Goal: Navigation & Orientation: Find specific page/section

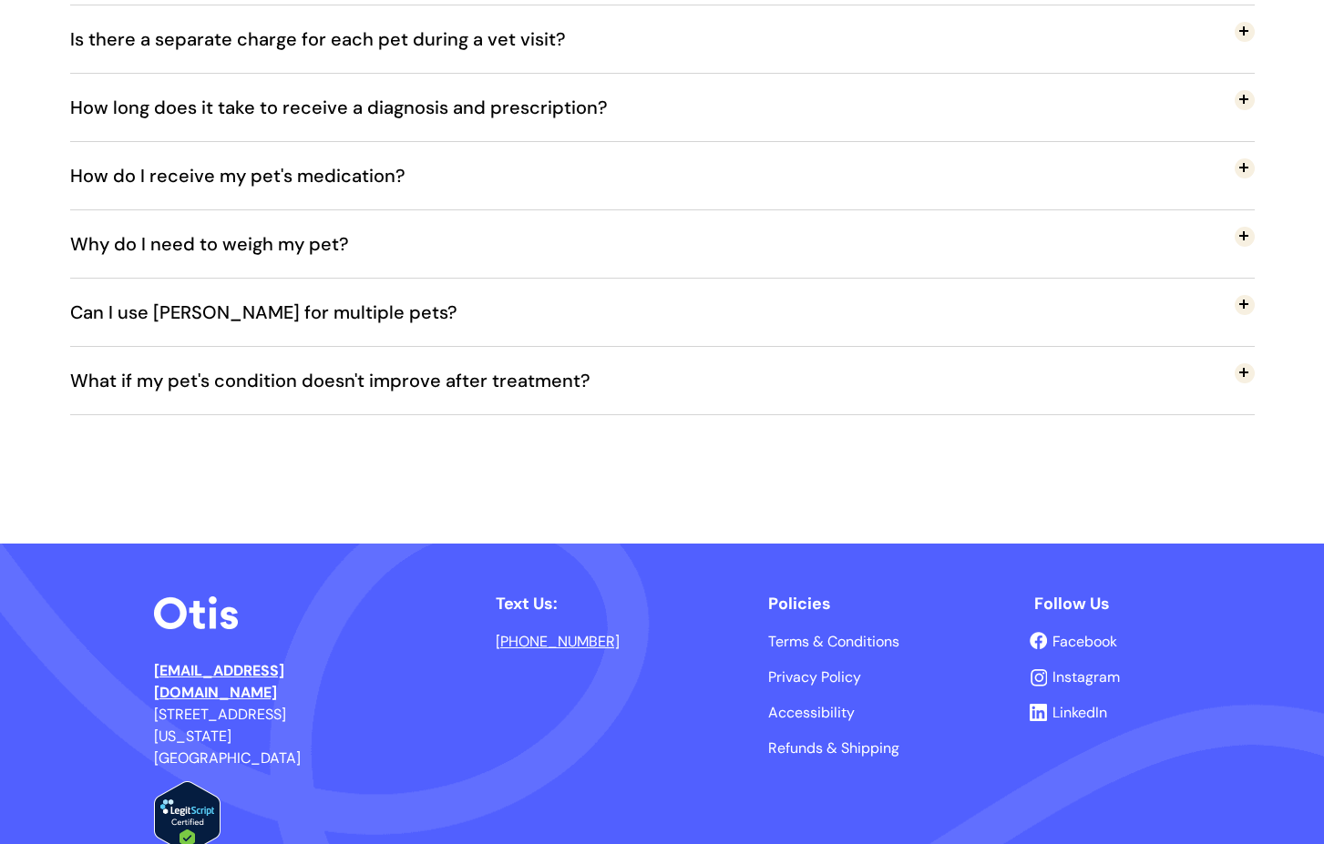
scroll to position [3623, 0]
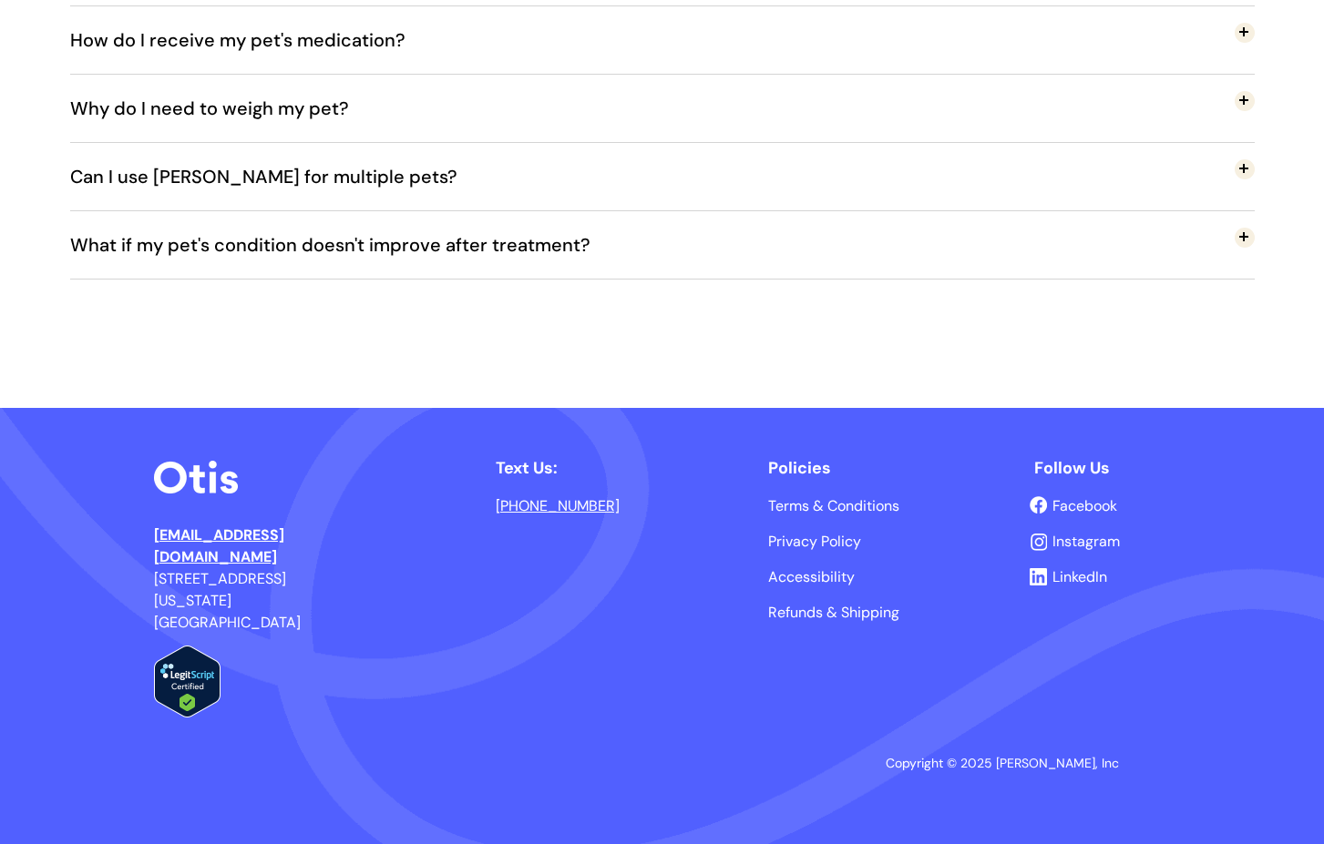
click at [1040, 540] on img at bounding box center [1037, 542] width 17 height 17
click at [1075, 543] on span "Instagram" at bounding box center [1085, 541] width 67 height 19
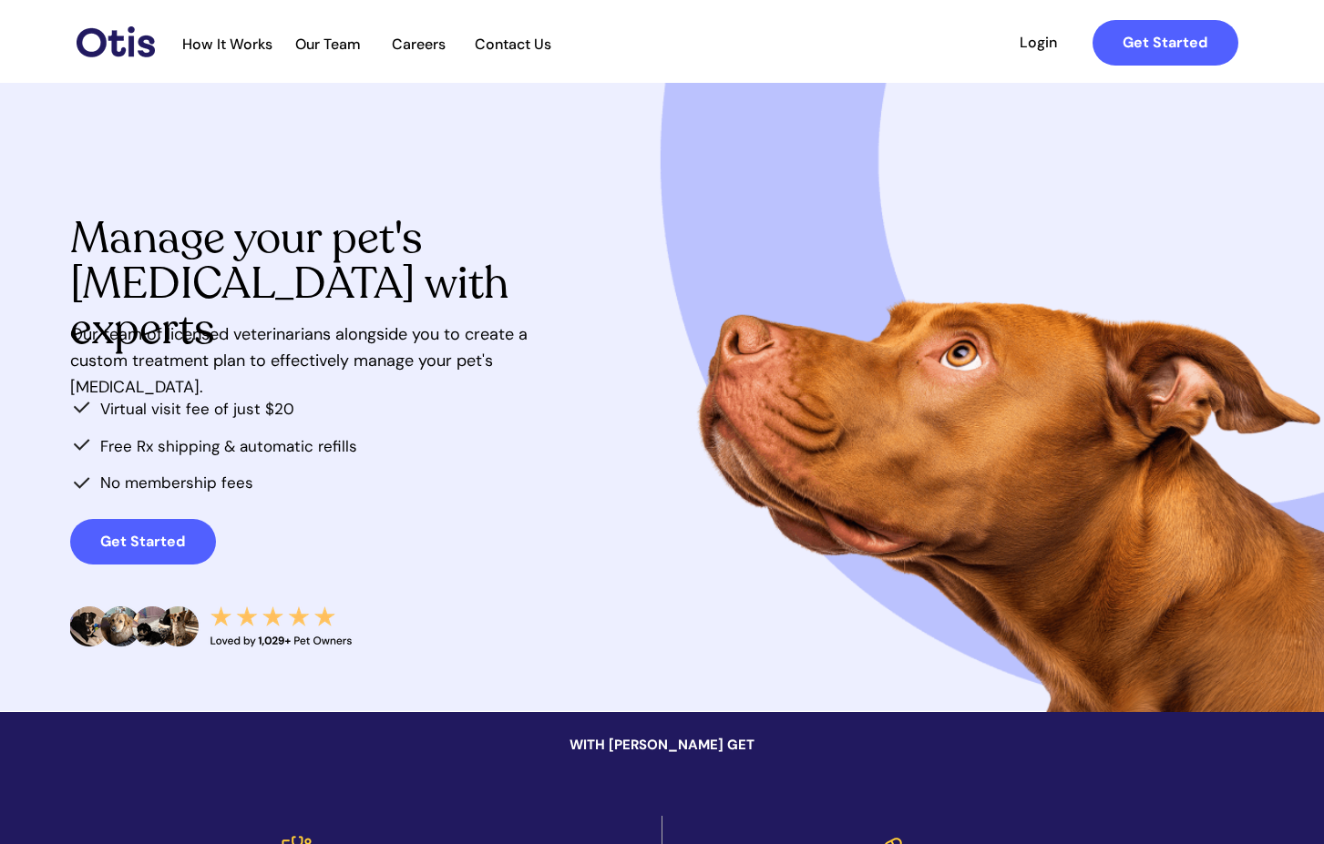
scroll to position [0, 0]
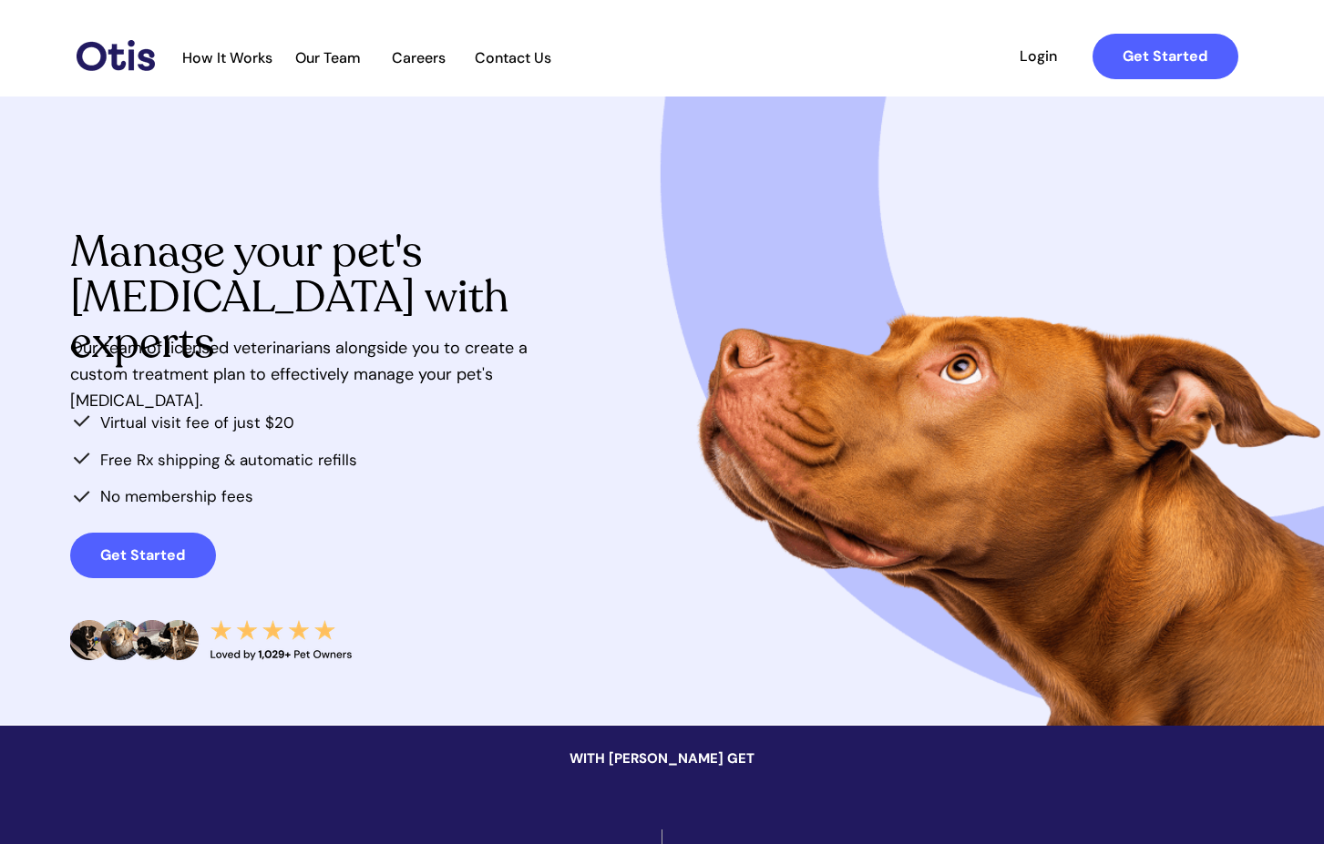
click at [335, 61] on span "Our Team" at bounding box center [327, 57] width 89 height 17
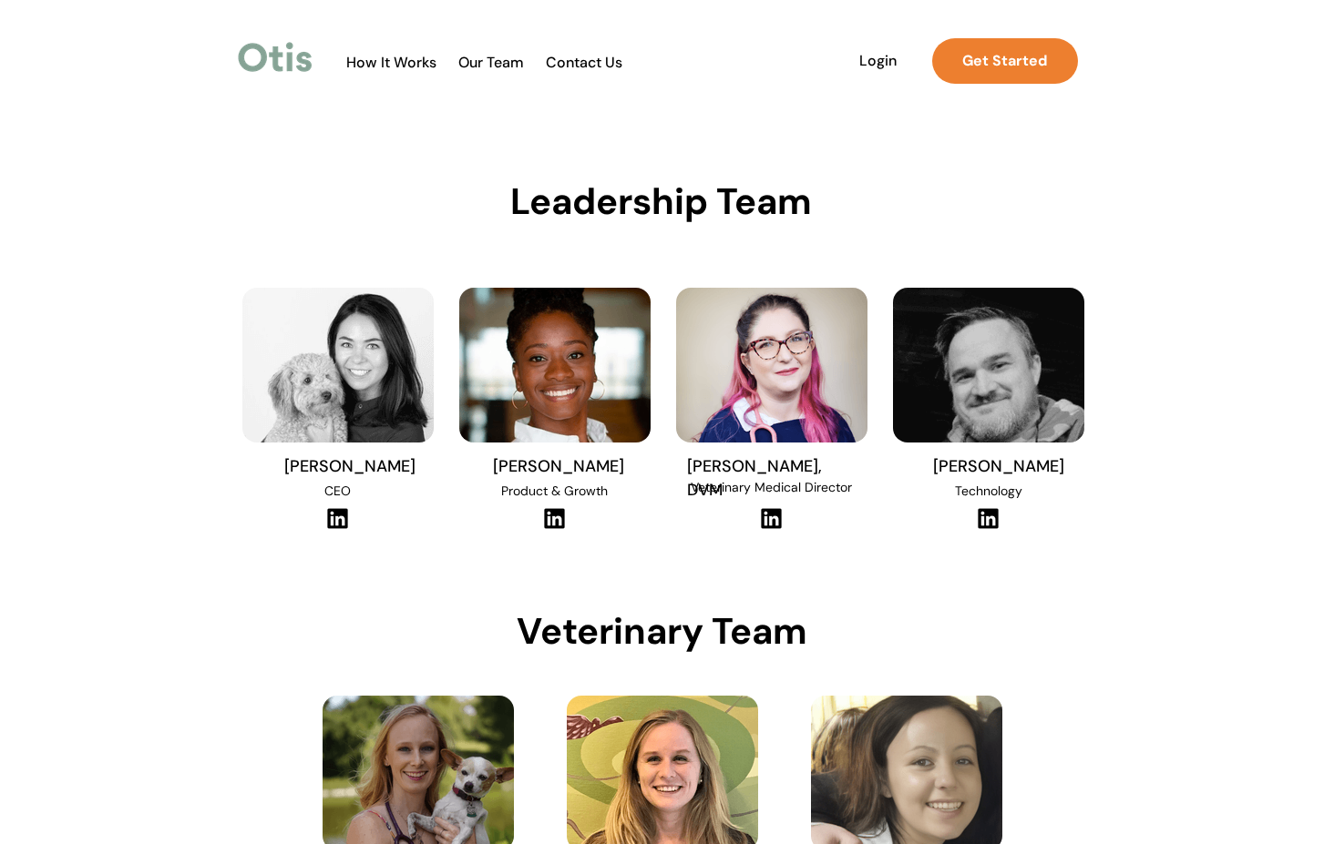
click at [343, 331] on img at bounding box center [337, 365] width 191 height 155
click at [336, 521] on img at bounding box center [337, 518] width 25 height 23
